Goal: Information Seeking & Learning: Understand process/instructions

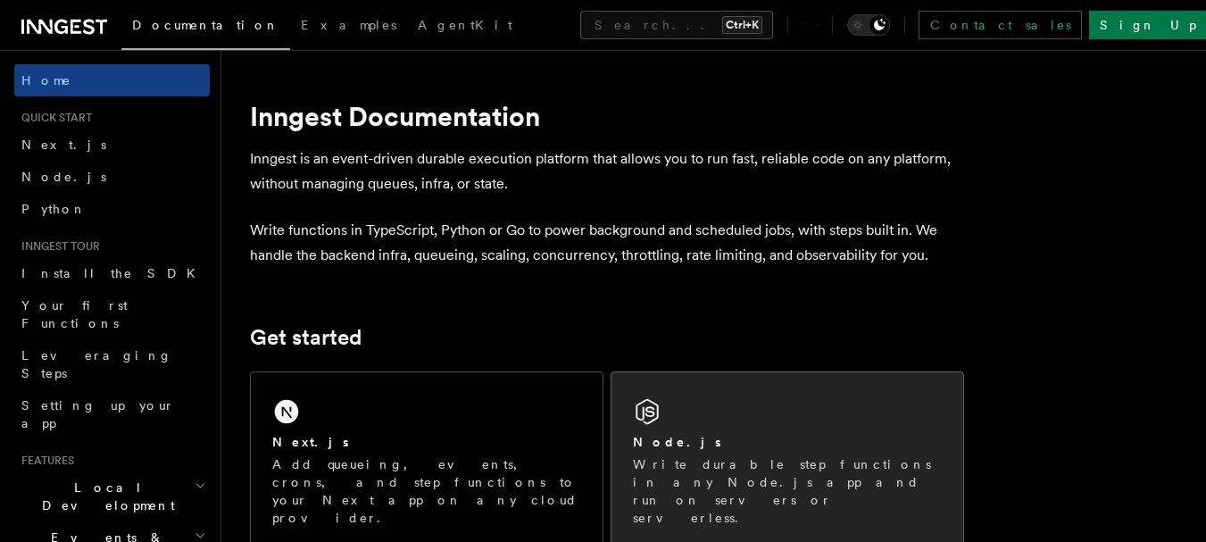
click at [803, 450] on div "Node.js" at bounding box center [787, 442] width 309 height 19
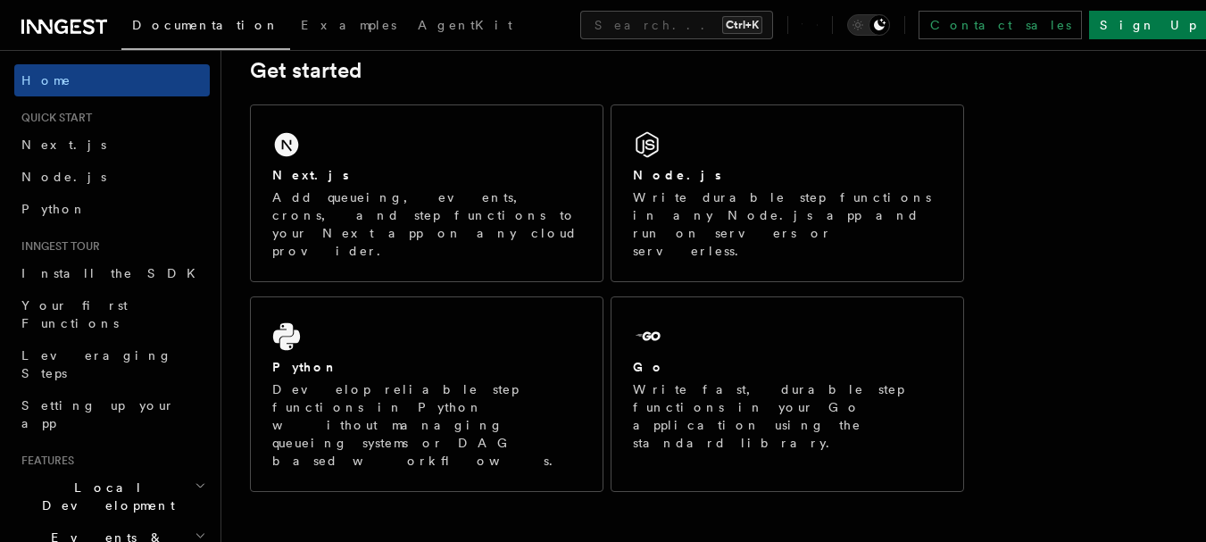
scroll to position [268, 0]
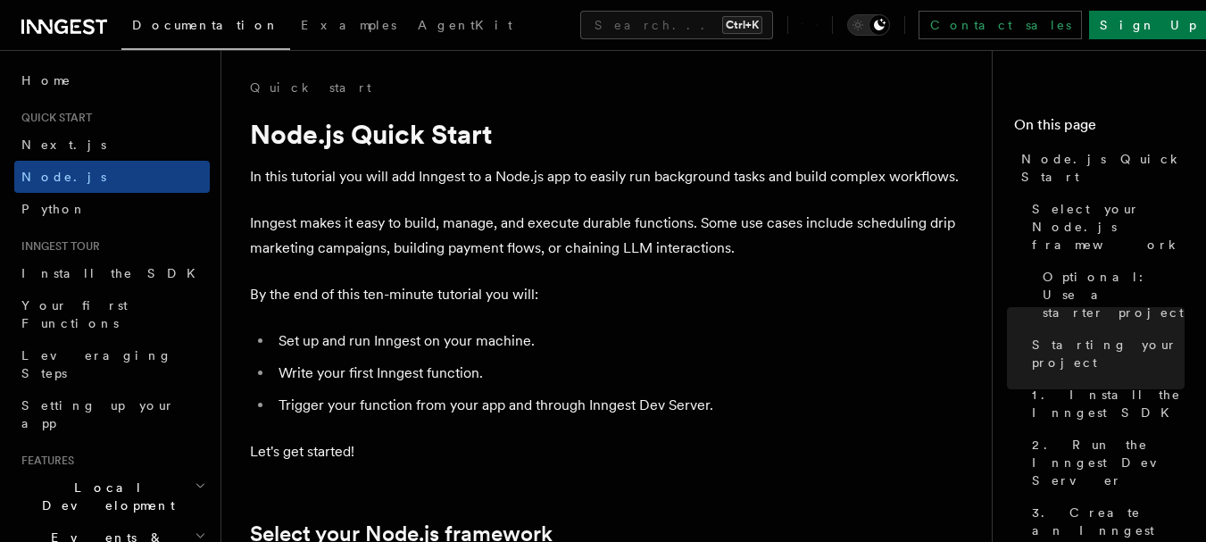
scroll to position [1160, 0]
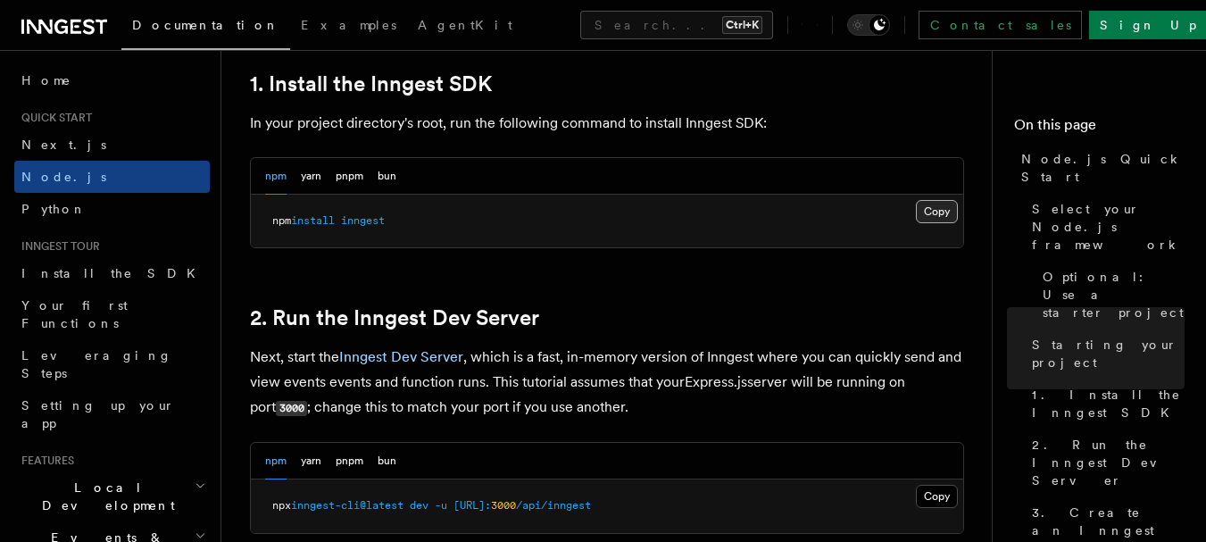
click at [933, 204] on button "Copy Copied" at bounding box center [937, 211] width 42 height 23
click at [344, 172] on button "pnpm" at bounding box center [350, 176] width 28 height 37
click at [927, 205] on button "Copy Copied" at bounding box center [937, 211] width 42 height 23
